Goal: Manage account settings

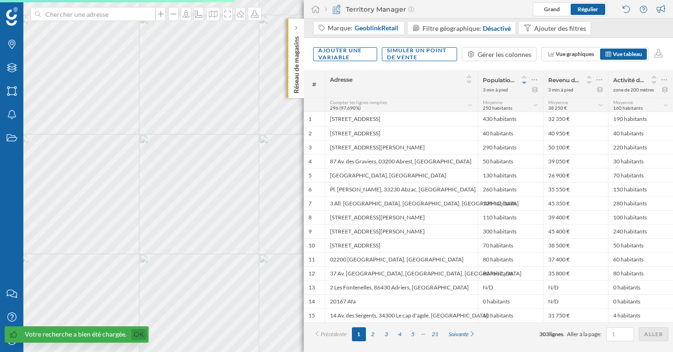
click at [136, 335] on link "Ok" at bounding box center [138, 334] width 15 height 11
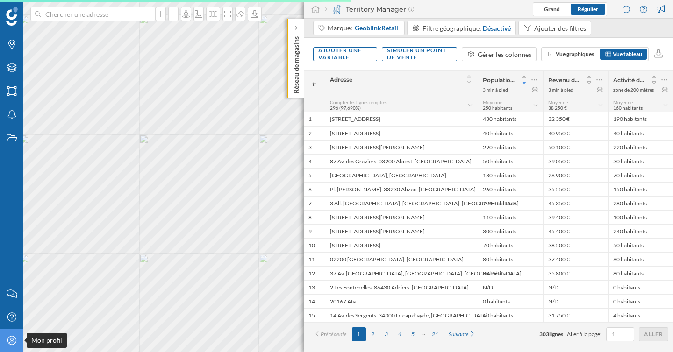
click at [9, 338] on icon "Mon profil" at bounding box center [12, 340] width 12 height 9
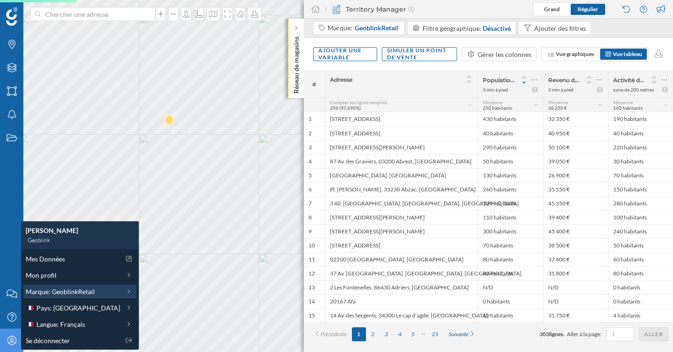
click at [81, 290] on span "Marque: GeoblinkRetail" at bounding box center [60, 292] width 69 height 10
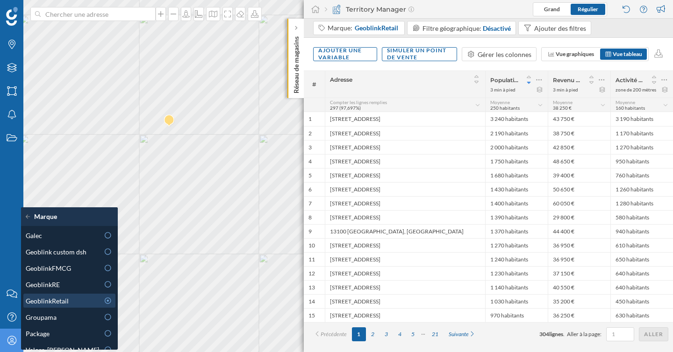
scroll to position [26, 0]
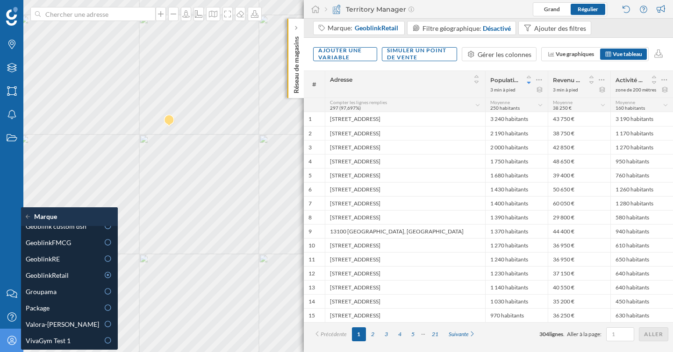
click at [12, 338] on icon "Mon profil" at bounding box center [12, 340] width 12 height 9
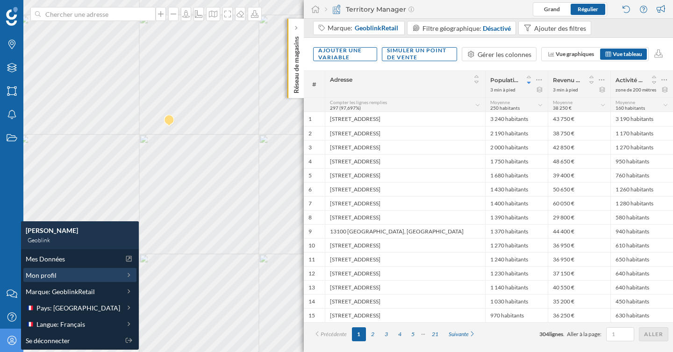
click at [79, 276] on div "Mon profil" at bounding box center [73, 275] width 94 height 10
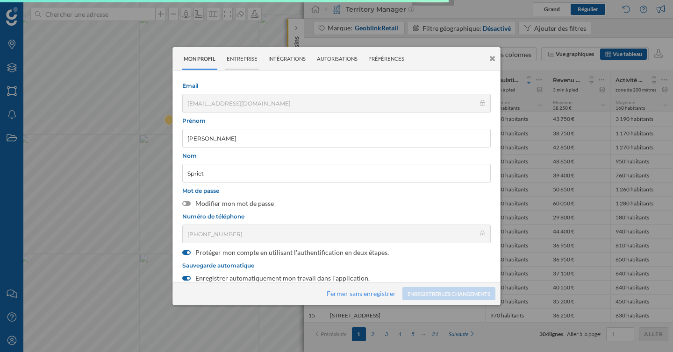
click at [247, 57] on div "Entreprise" at bounding box center [242, 58] width 34 height 23
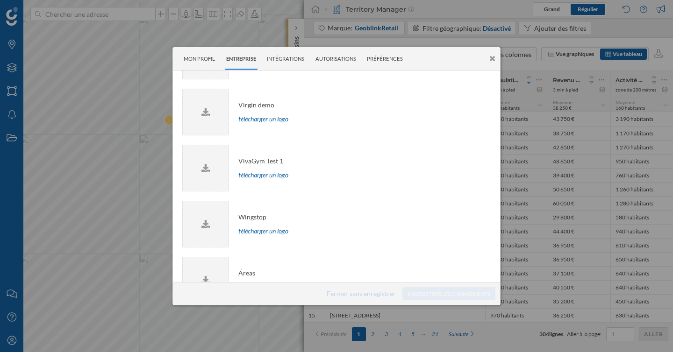
scroll to position [2306, 0]
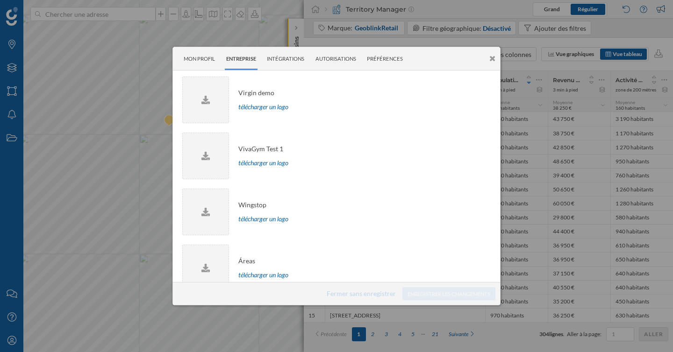
click at [494, 58] on icon at bounding box center [492, 59] width 6 height 8
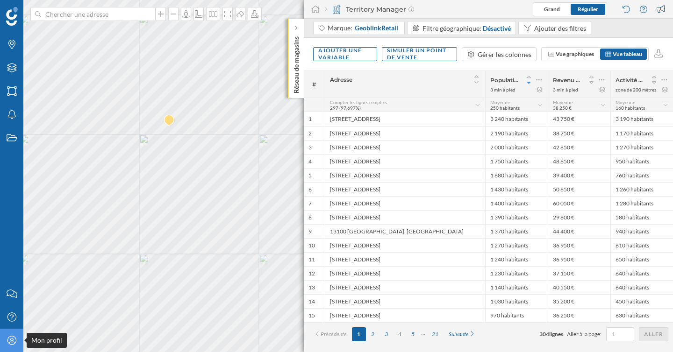
click at [17, 344] on icon "Mon profil" at bounding box center [12, 340] width 12 height 9
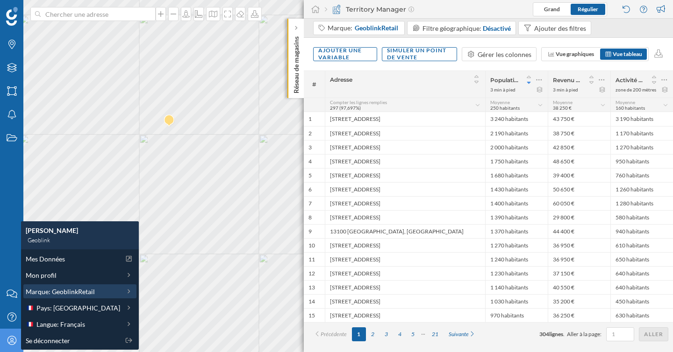
click at [71, 290] on span "Marque: GeoblinkRetail" at bounding box center [60, 292] width 69 height 10
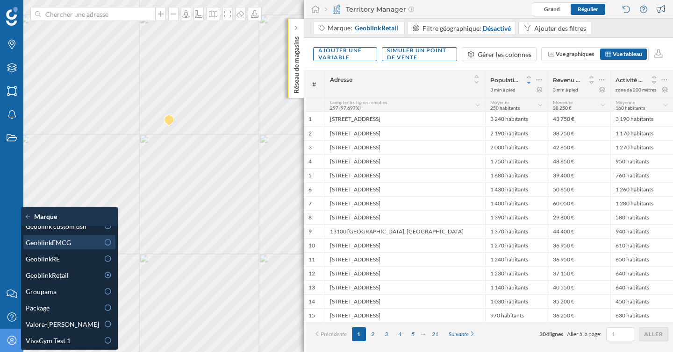
scroll to position [0, 0]
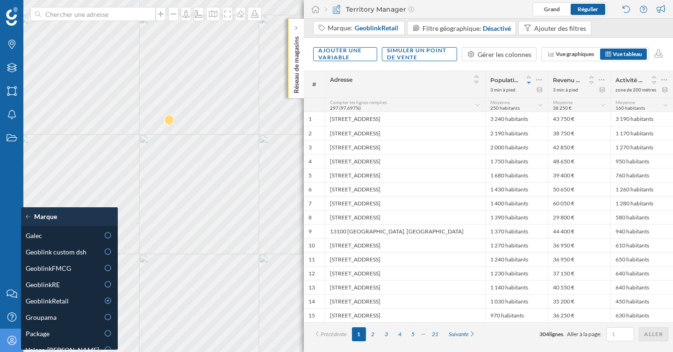
click at [28, 218] on icon at bounding box center [30, 216] width 8 height 7
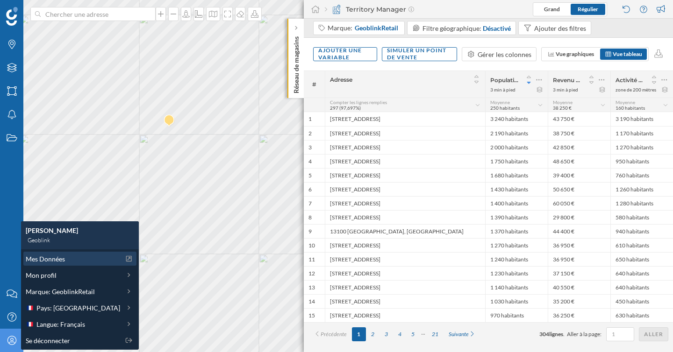
click at [52, 259] on span "Mes Données" at bounding box center [45, 259] width 39 height 10
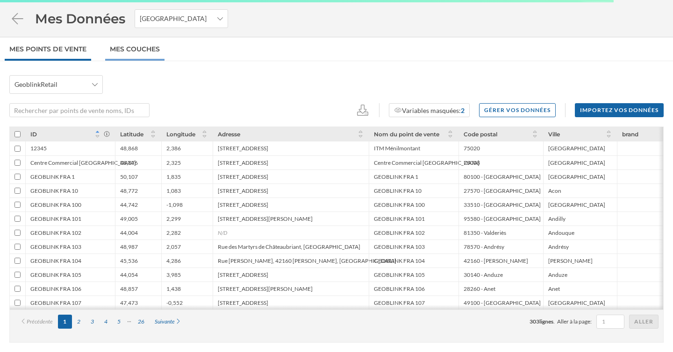
click at [147, 58] on link "Mes Couches" at bounding box center [134, 48] width 59 height 23
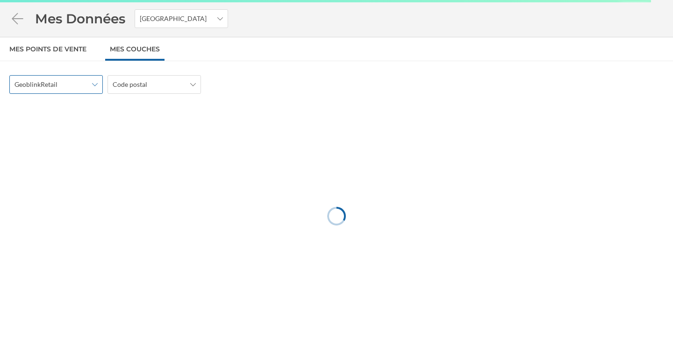
click at [86, 88] on span "GeoblinkRetail" at bounding box center [50, 84] width 73 height 9
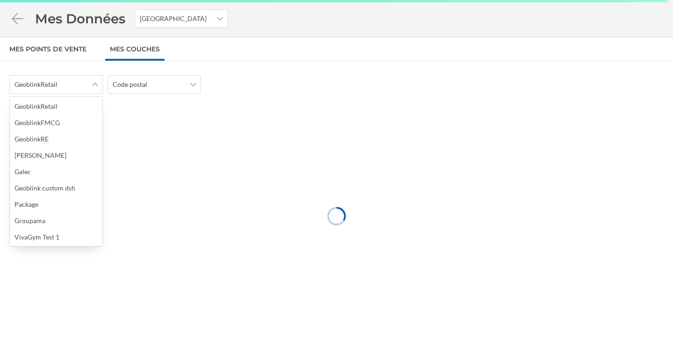
click at [320, 88] on div "GeoblinkRetail Code postal" at bounding box center [336, 84] width 654 height 19
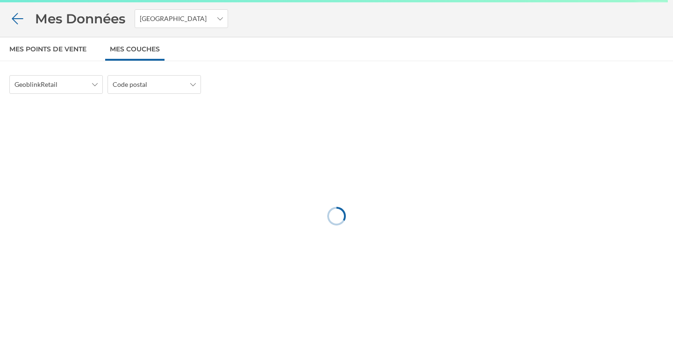
click at [16, 19] on icon at bounding box center [17, 18] width 11 height 11
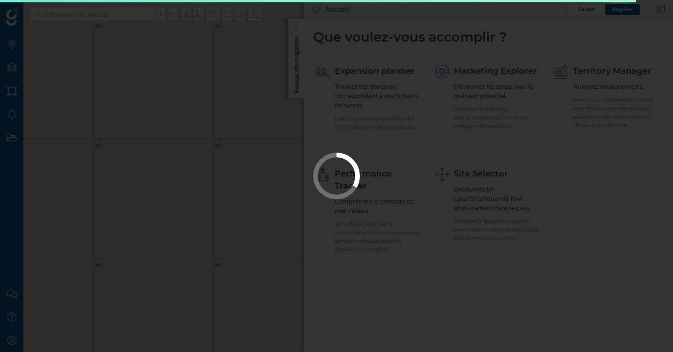
click at [118, 135] on div at bounding box center [336, 176] width 673 height 352
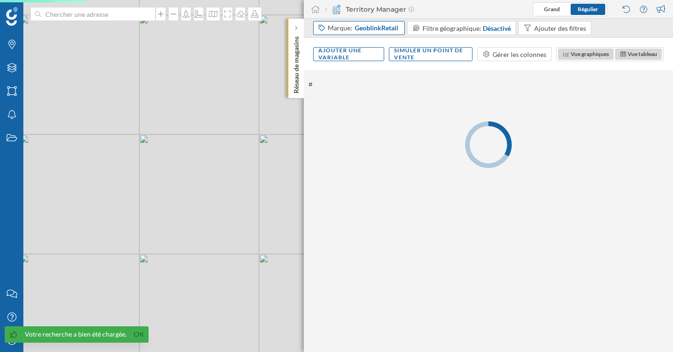
click at [392, 33] on div "Marque: GeoblinkRetail" at bounding box center [359, 28] width 92 height 14
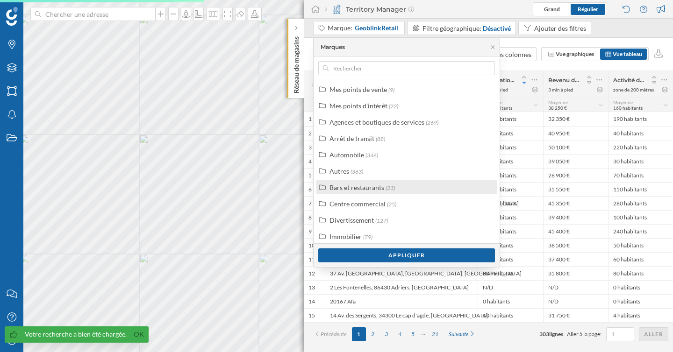
scroll to position [23, 0]
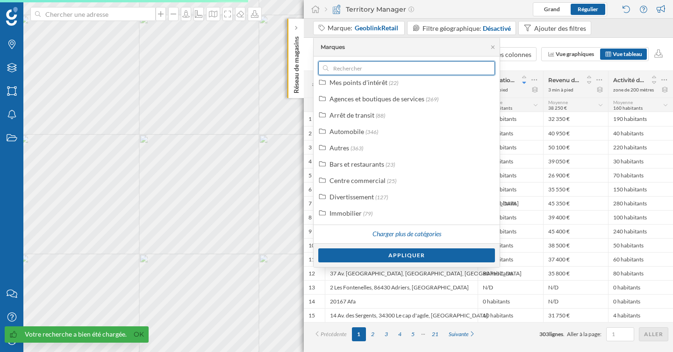
click at [375, 67] on input "text" at bounding box center [406, 68] width 156 height 14
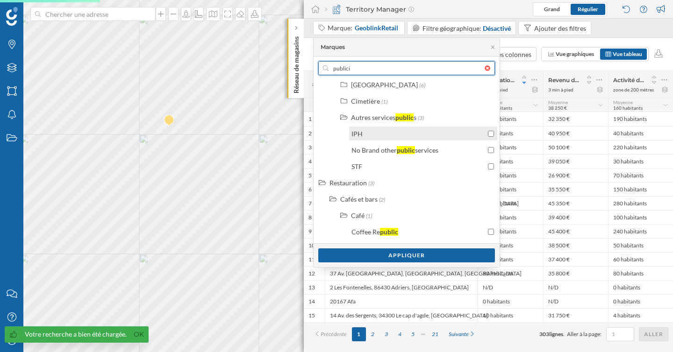
scroll to position [0, 0]
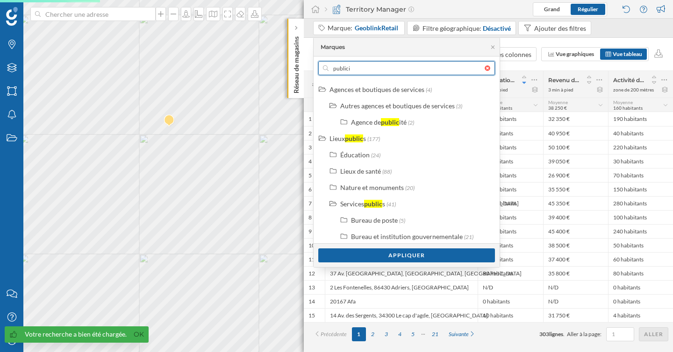
type input "publicis"
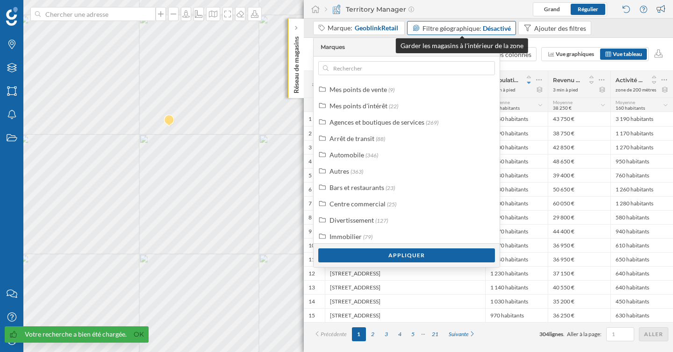
click at [440, 25] on span "Filtre géographique:" at bounding box center [451, 28] width 59 height 8
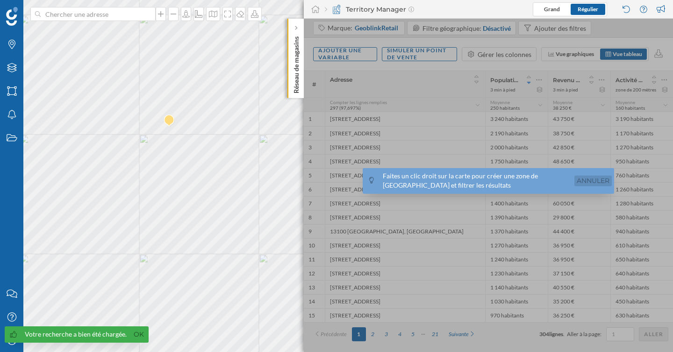
click at [589, 180] on link "Annuler" at bounding box center [592, 181] width 37 height 11
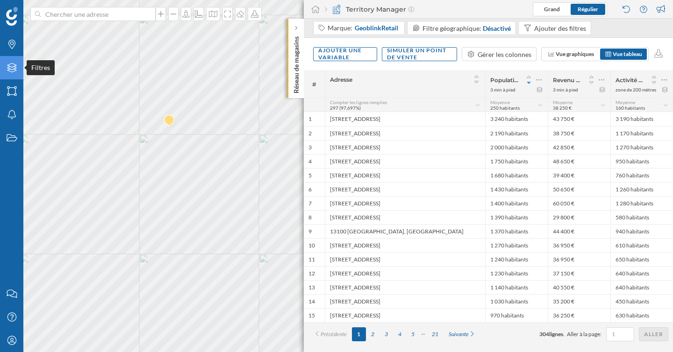
click at [8, 67] on icon at bounding box center [11, 67] width 9 height 9
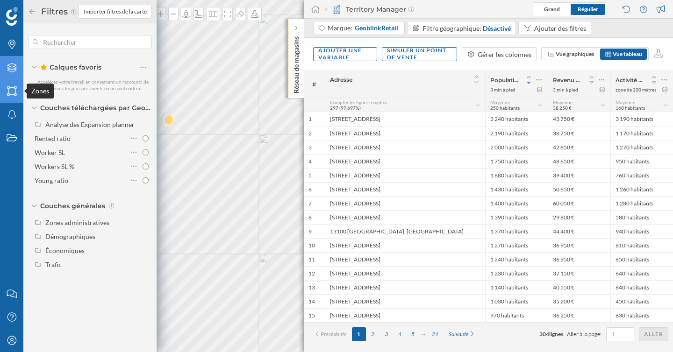
click at [13, 87] on icon "Zones" at bounding box center [12, 90] width 12 height 9
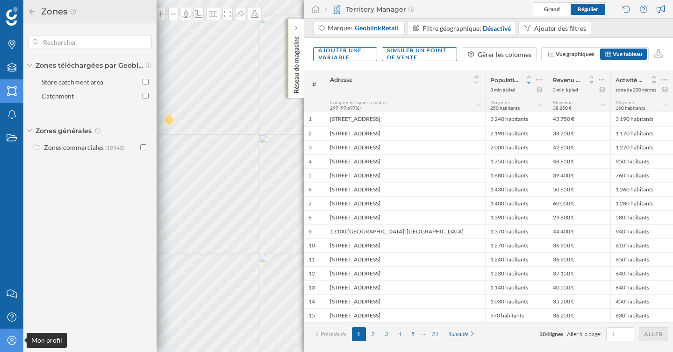
click at [15, 339] on icon at bounding box center [11, 340] width 9 height 9
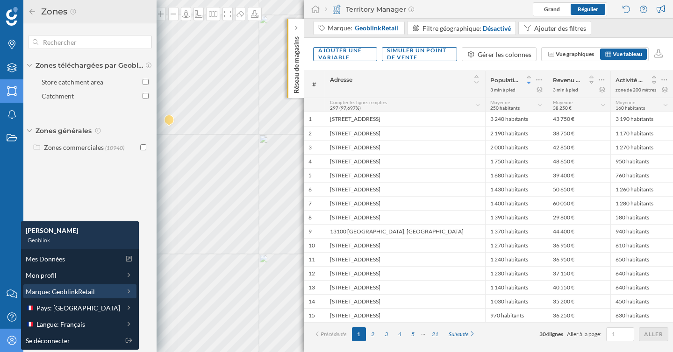
click at [78, 292] on span "Marque: GeoblinkRetail" at bounding box center [60, 292] width 69 height 10
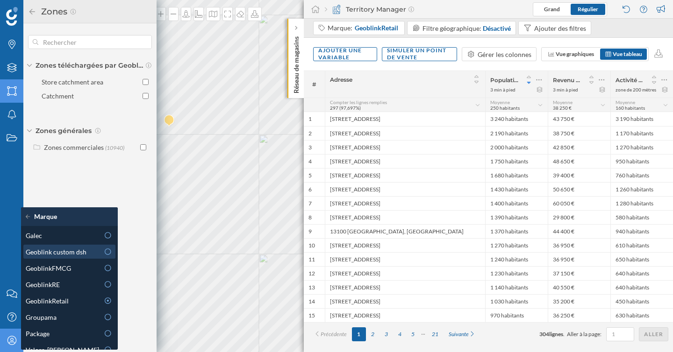
click at [75, 253] on span "Geoblink custom dsh" at bounding box center [56, 252] width 61 height 10
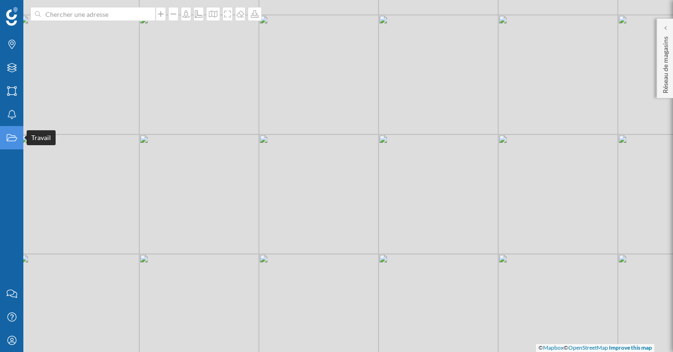
click at [11, 138] on icon "Travail" at bounding box center [12, 137] width 12 height 9
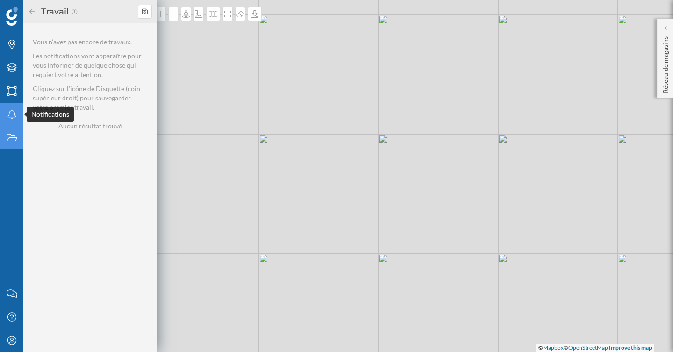
click at [12, 114] on icon "Notifications" at bounding box center [12, 114] width 12 height 9
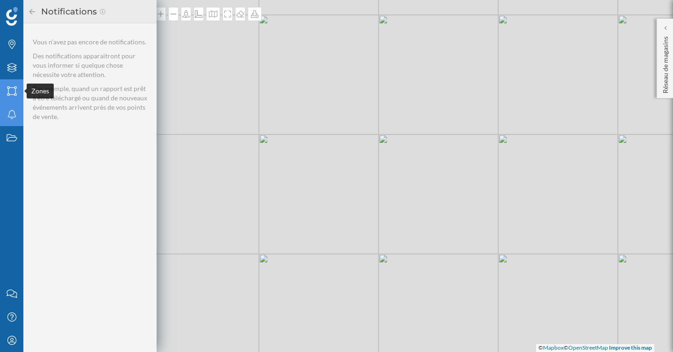
click at [12, 94] on icon at bounding box center [11, 90] width 9 height 9
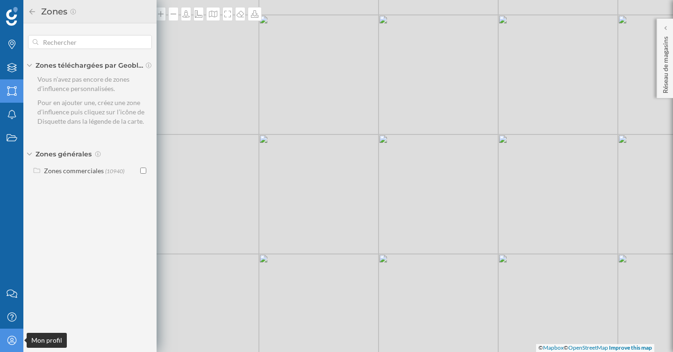
click at [9, 349] on div "Mon profil" at bounding box center [11, 340] width 23 height 23
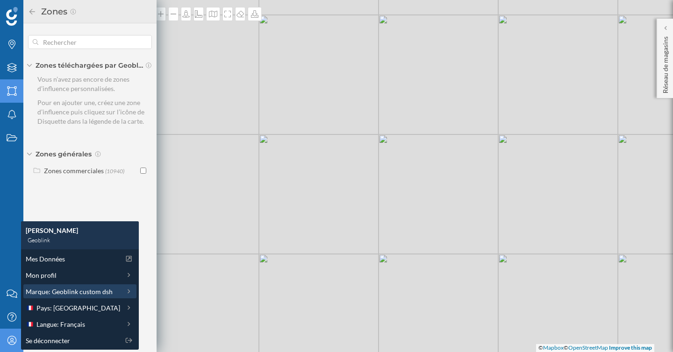
click at [57, 295] on span "Marque: Geoblink custom dsh" at bounding box center [69, 292] width 87 height 10
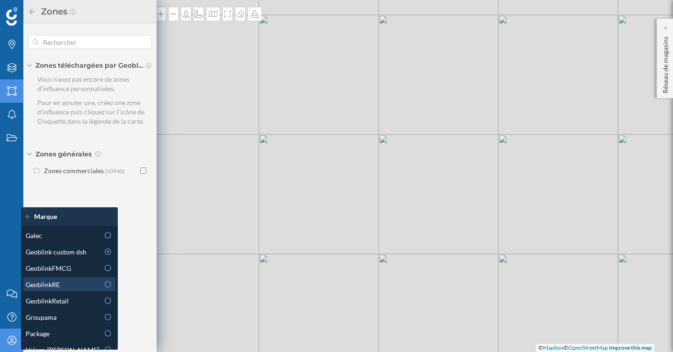
scroll to position [26, 0]
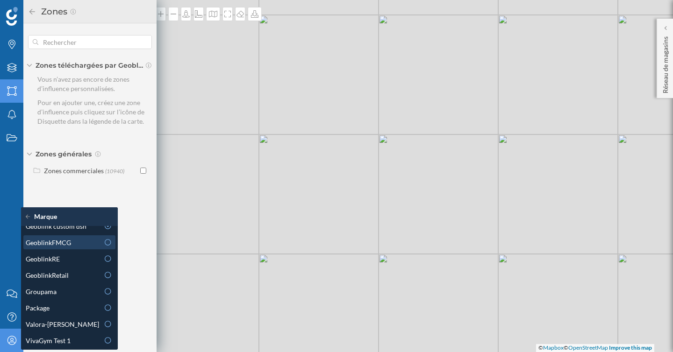
click at [80, 246] on div "GeoblinkFMCG" at bounding box center [62, 243] width 73 height 10
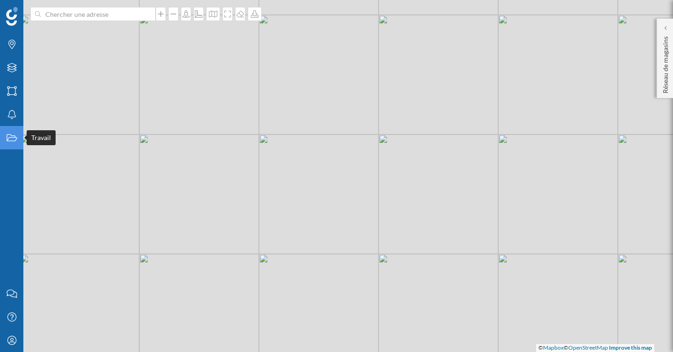
click at [8, 139] on icon "Travail" at bounding box center [12, 137] width 12 height 9
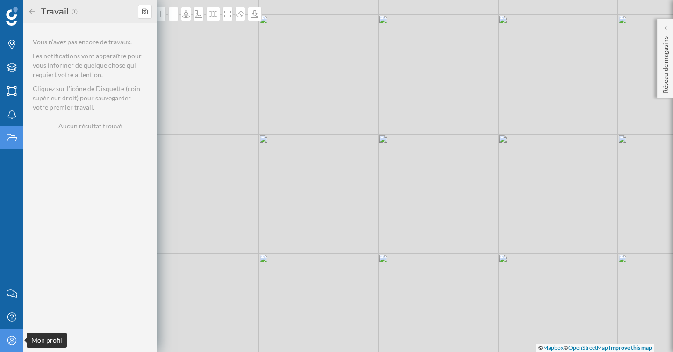
click at [16, 335] on div "Mon profil" at bounding box center [11, 340] width 23 height 23
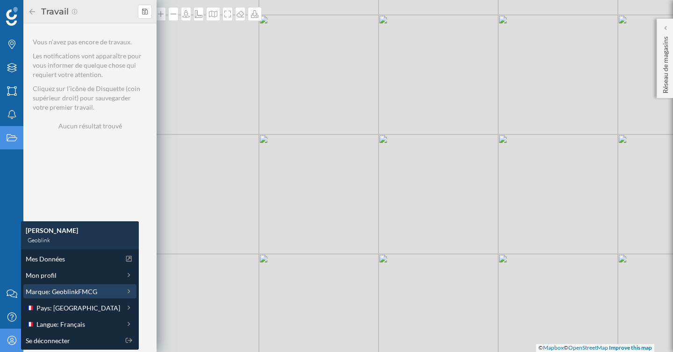
click at [52, 288] on span "Marque: GeoblinkFMCG" at bounding box center [61, 292] width 71 height 10
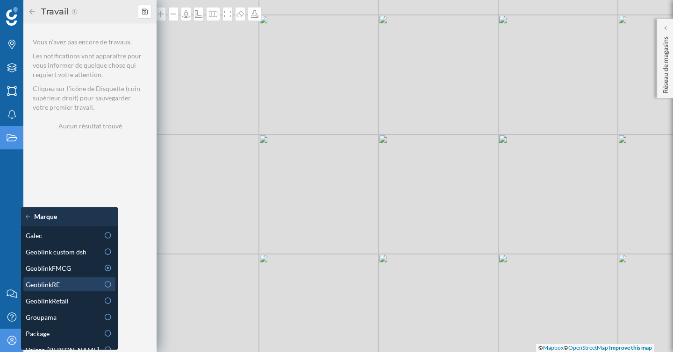
click at [75, 283] on div "GeoblinkRE" at bounding box center [62, 285] width 73 height 10
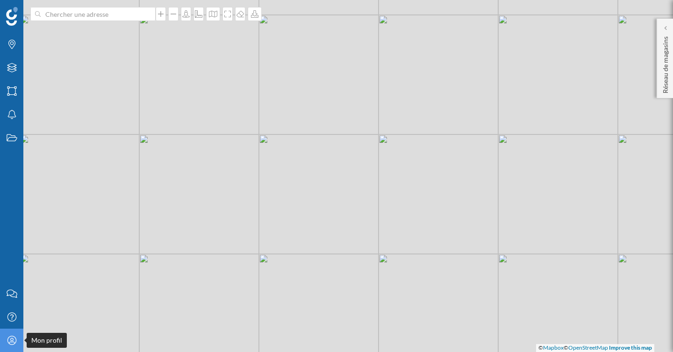
click at [6, 338] on icon "Mon profil" at bounding box center [12, 340] width 12 height 9
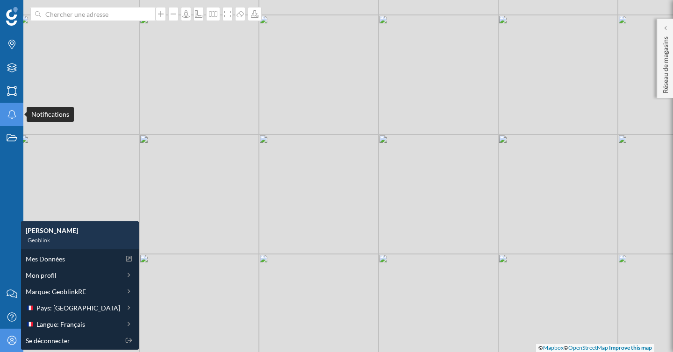
click at [12, 110] on icon "Notifications" at bounding box center [12, 114] width 12 height 9
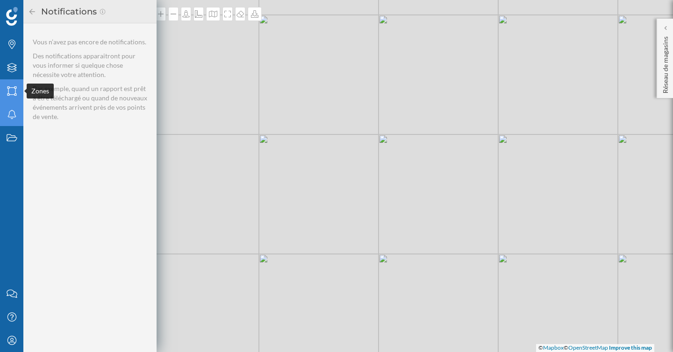
click at [14, 90] on icon "Zones" at bounding box center [12, 90] width 12 height 9
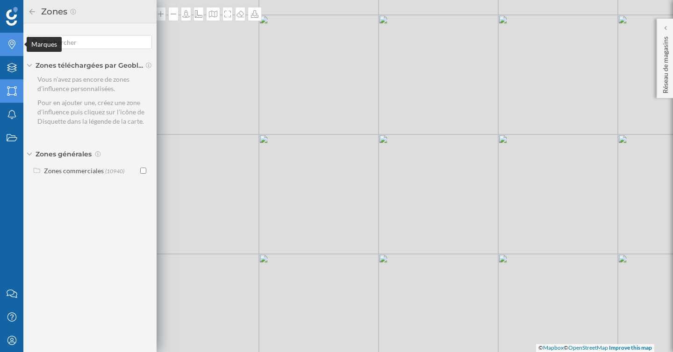
click at [13, 48] on icon "Marques" at bounding box center [12, 44] width 12 height 9
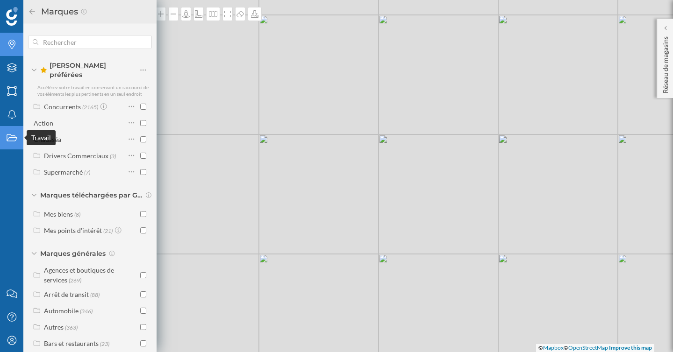
click at [14, 127] on div "Travail" at bounding box center [11, 137] width 23 height 23
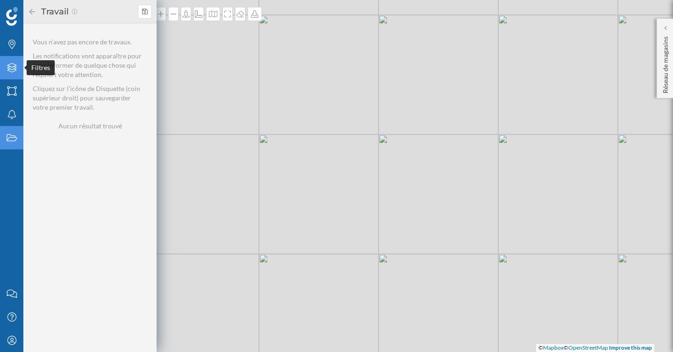
click at [15, 65] on icon at bounding box center [11, 67] width 9 height 9
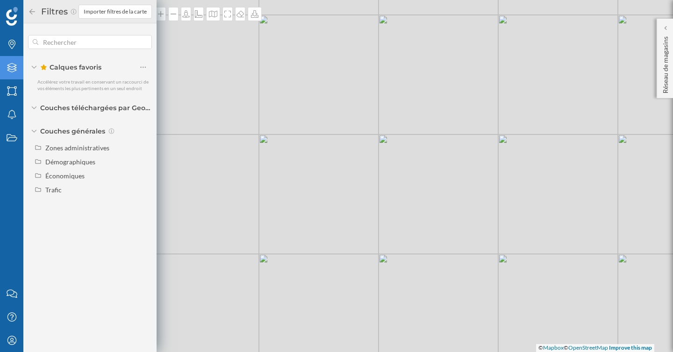
click at [35, 107] on icon at bounding box center [34, 108] width 6 height 3
click at [35, 106] on icon at bounding box center [34, 108] width 3 height 6
click at [29, 131] on div "Couches générales" at bounding box center [90, 131] width 124 height 9
click at [13, 109] on div "Notifications" at bounding box center [11, 114] width 23 height 23
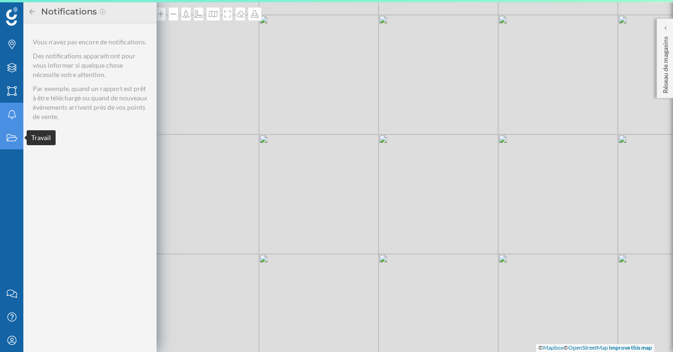
click at [12, 140] on icon "Travail" at bounding box center [12, 137] width 12 height 9
